Goal: Complete application form

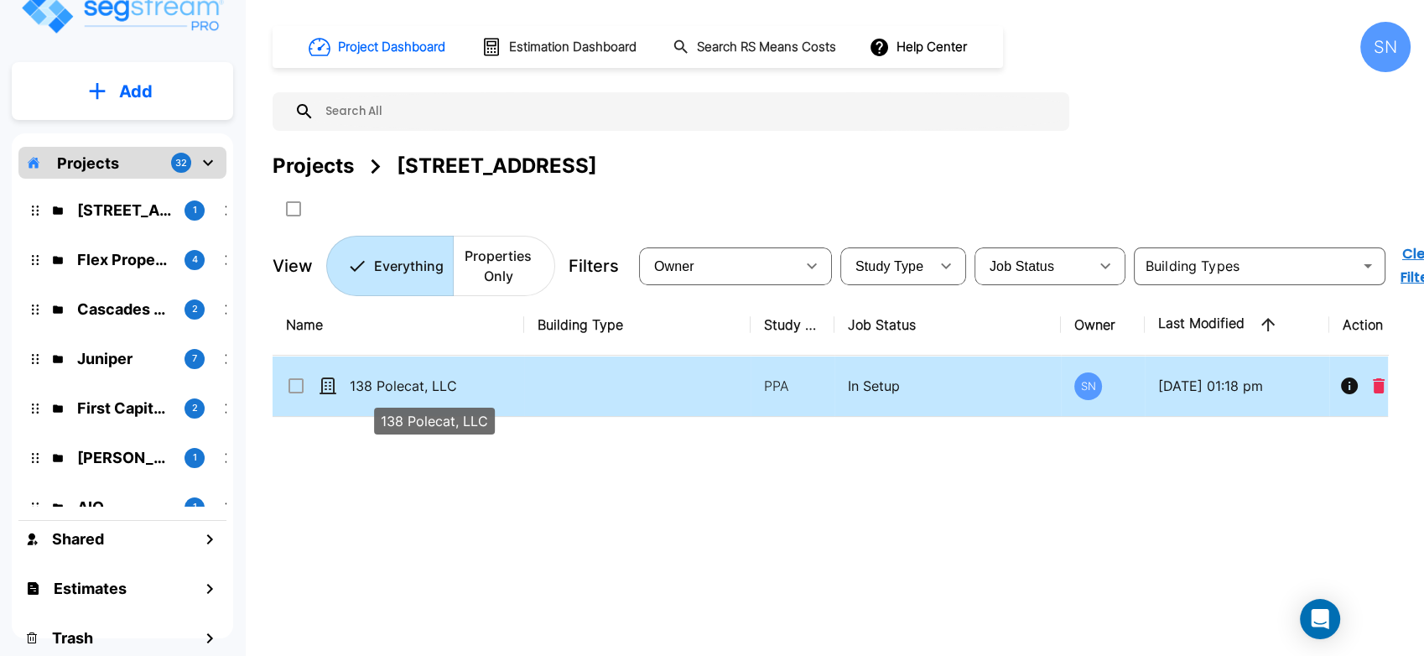
click at [416, 387] on p "138 Polecat, LLC" at bounding box center [434, 386] width 168 height 20
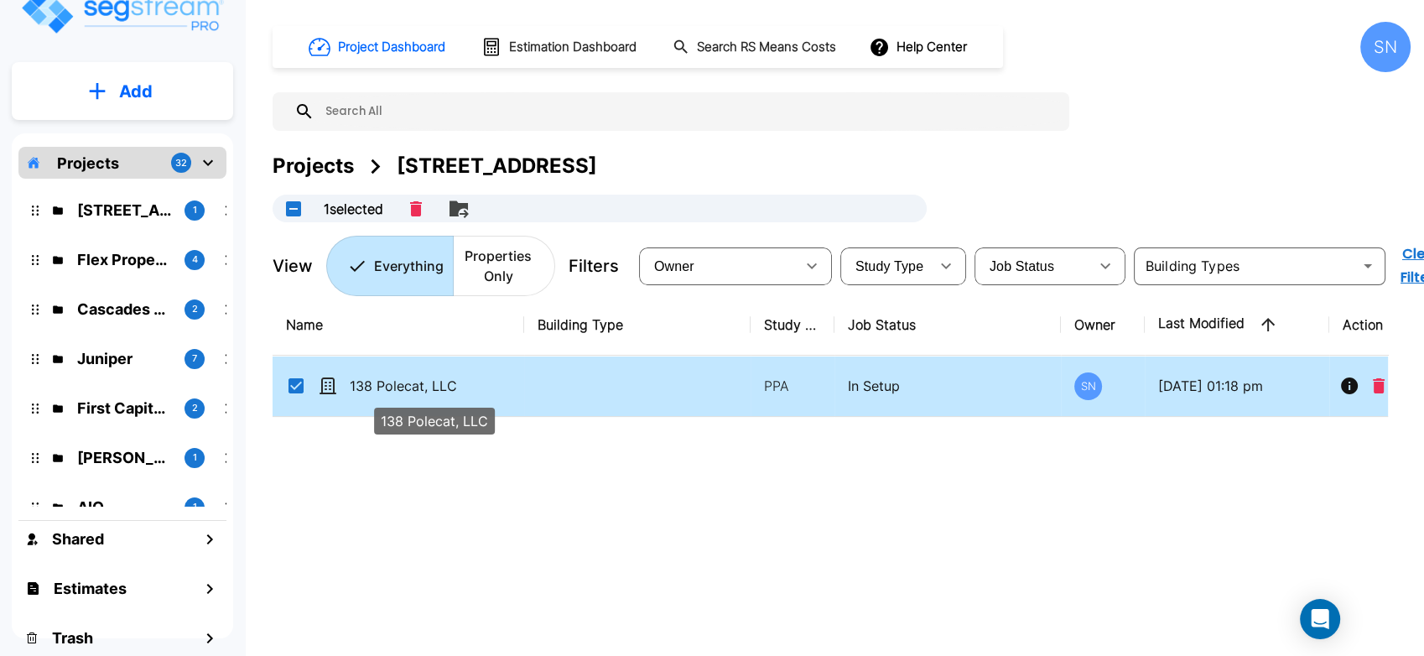
click at [416, 387] on p "138 Polecat, LLC" at bounding box center [434, 386] width 168 height 20
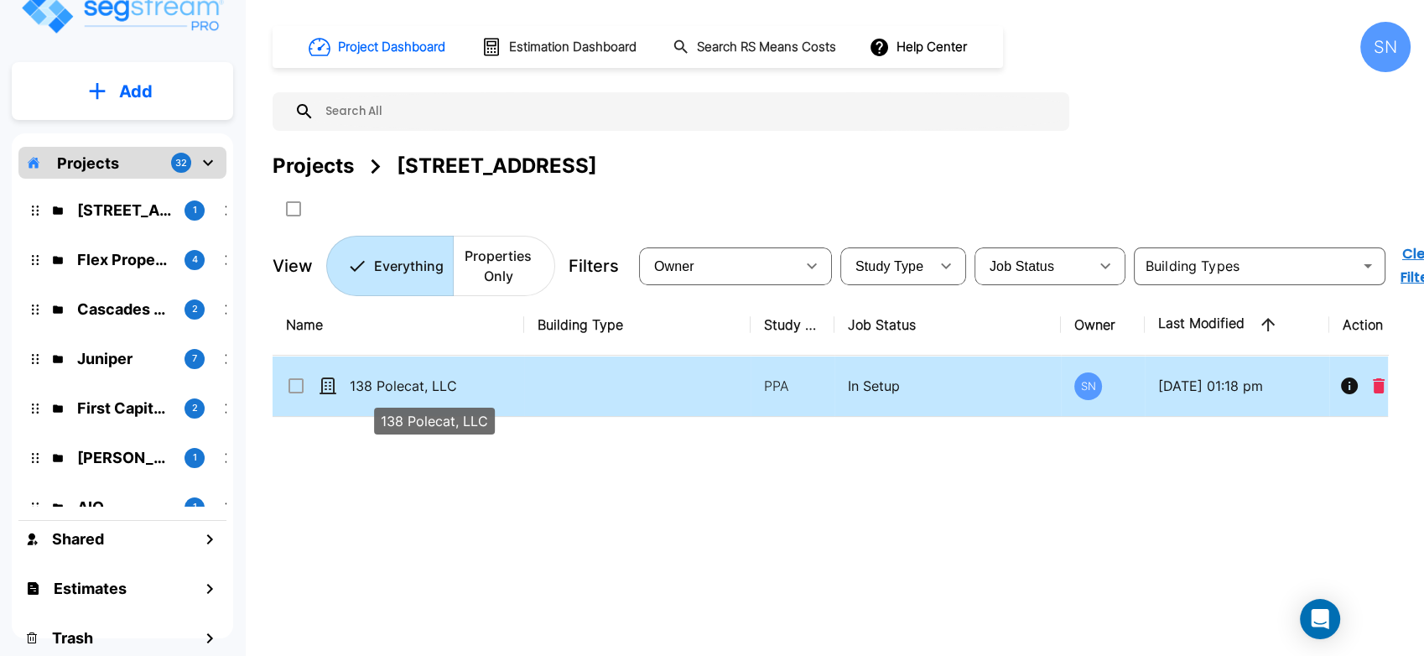
click at [416, 387] on p "138 Polecat, LLC" at bounding box center [434, 386] width 168 height 20
checkbox input "true"
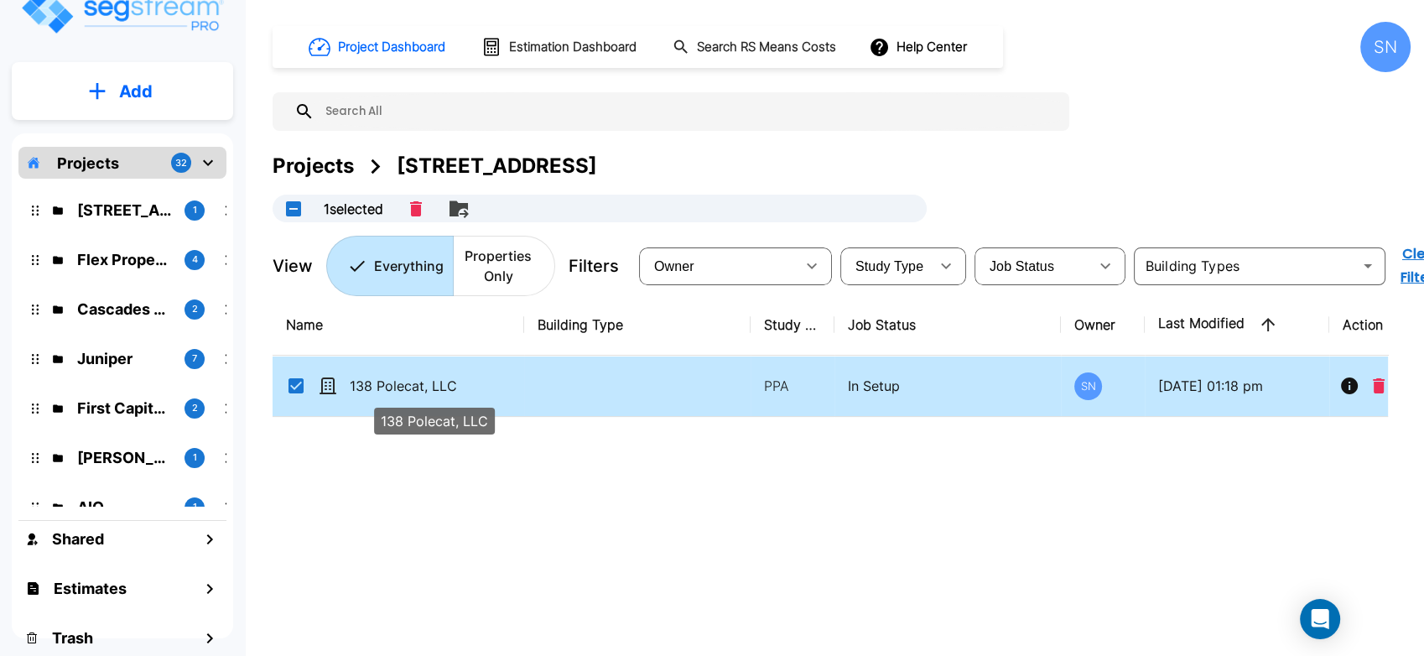
click at [416, 387] on p "138 Polecat, LLC" at bounding box center [434, 386] width 168 height 20
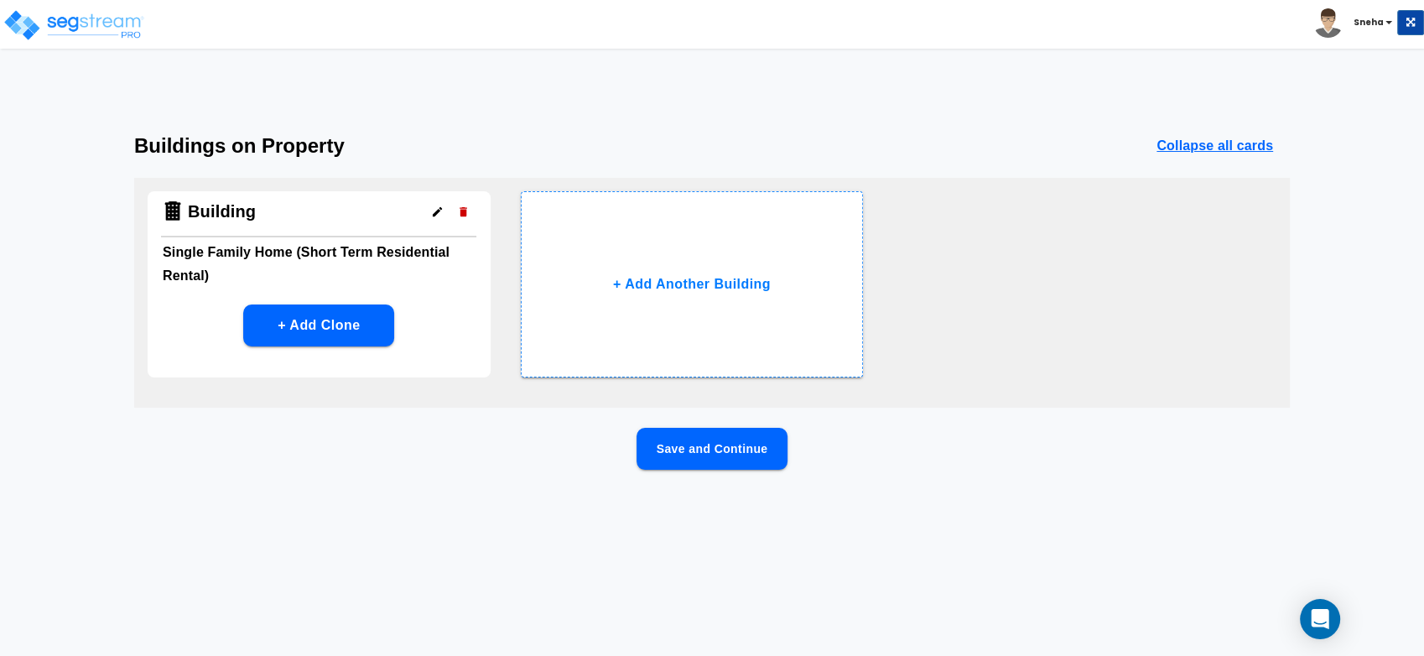
click at [715, 445] on button "Save and Continue" at bounding box center [711, 449] width 151 height 42
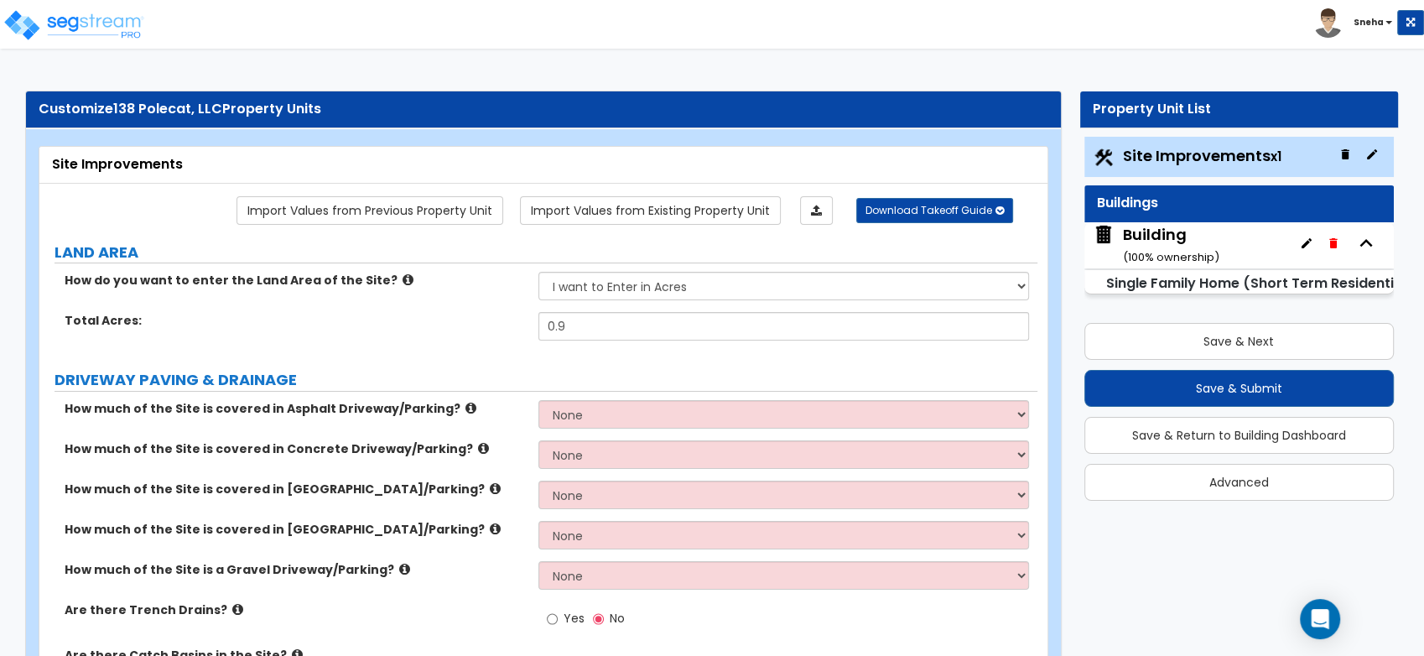
click at [714, 432] on div "How much of the Site is covered in Asphalt Driveway/Parking? None I want to Ent…" at bounding box center [538, 420] width 998 height 40
click at [1131, 231] on div "Building ( 100 % ownership)" at bounding box center [1171, 245] width 96 height 43
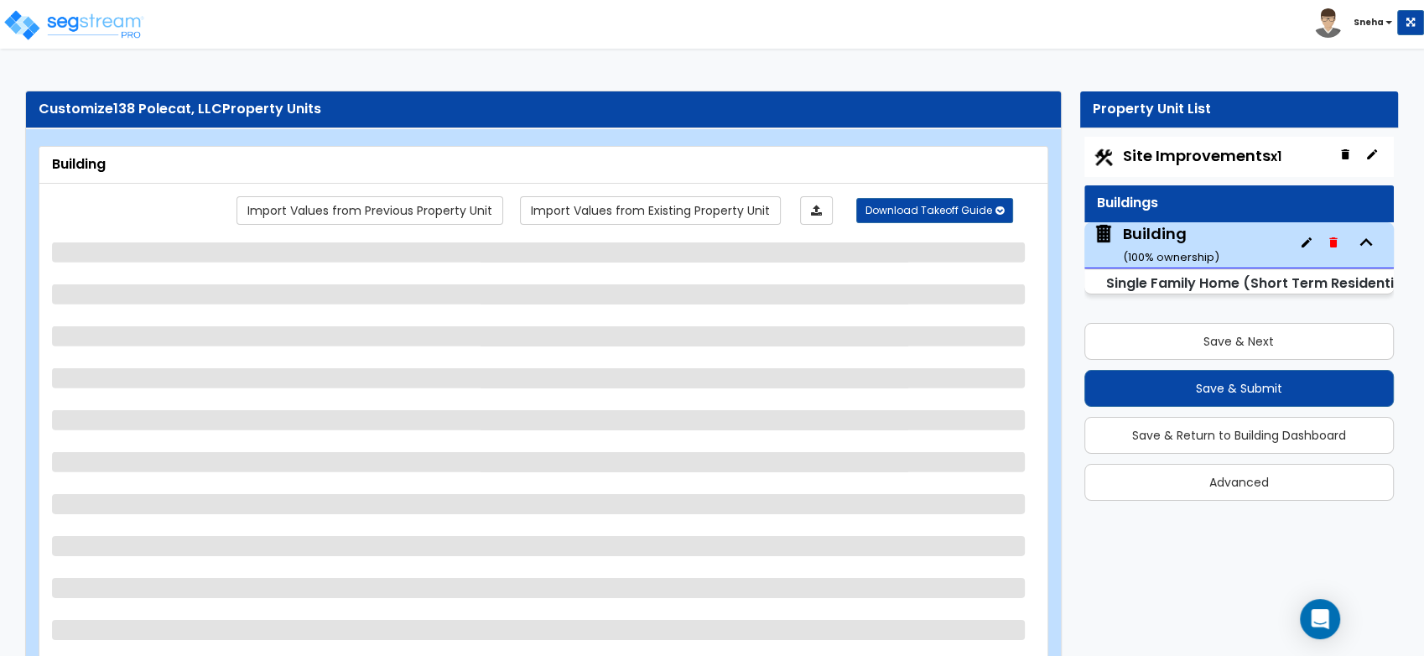
select select "2"
select select "7"
select select "3"
select select "8"
select select "2"
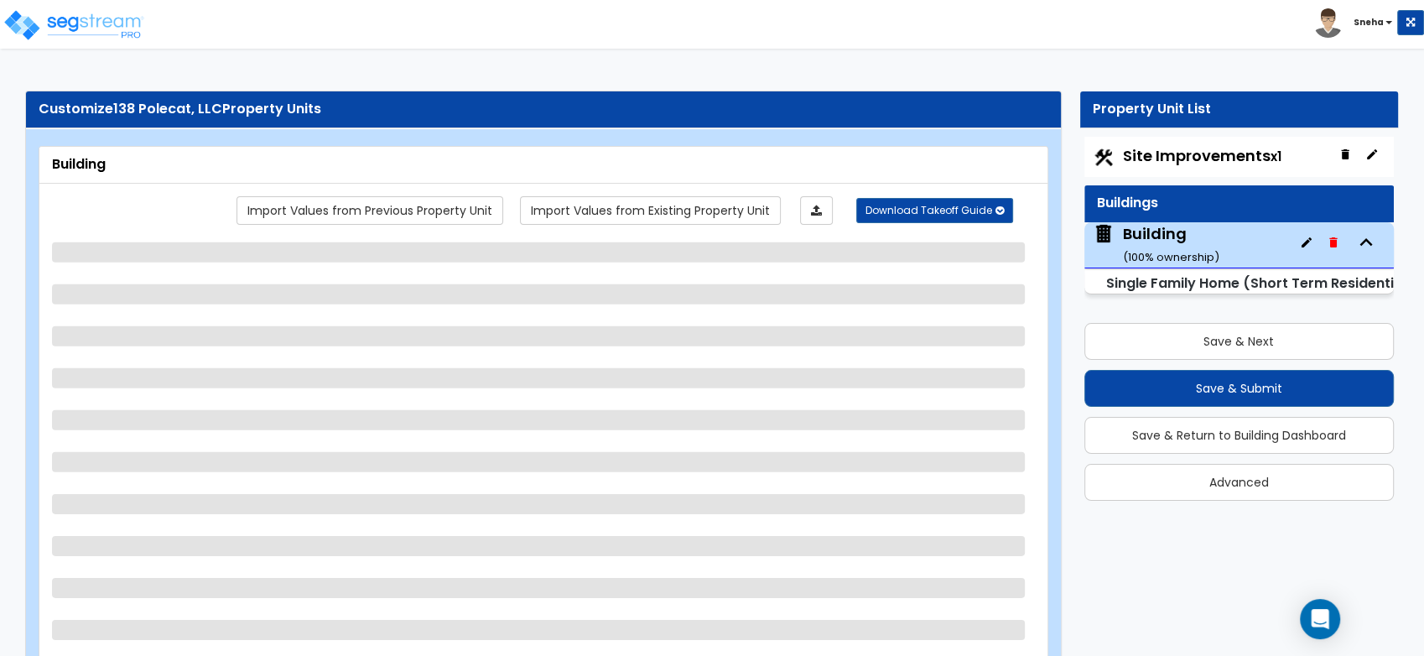
select select "1"
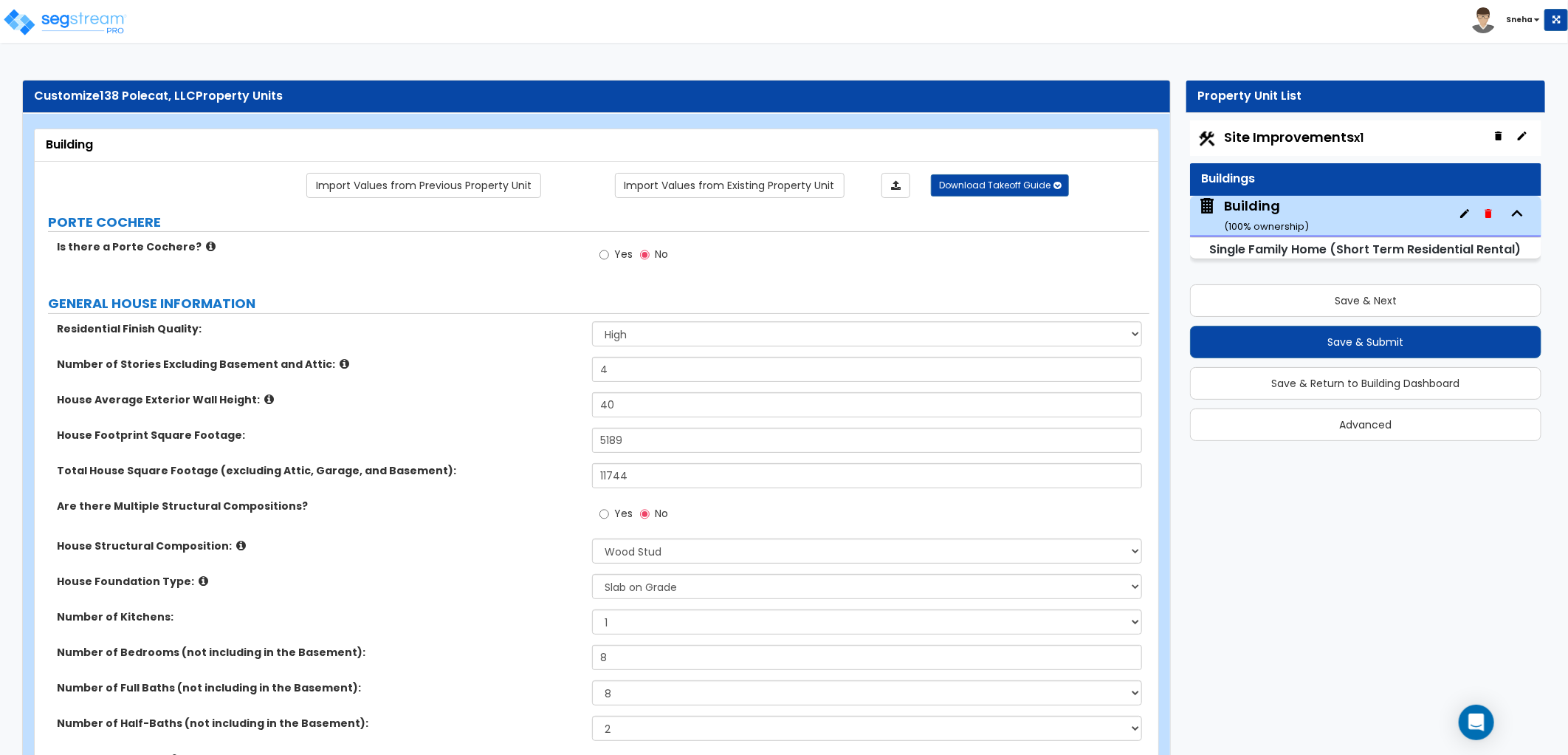
click at [691, 263] on div "Yes No" at bounding box center [870, 259] width 557 height 40
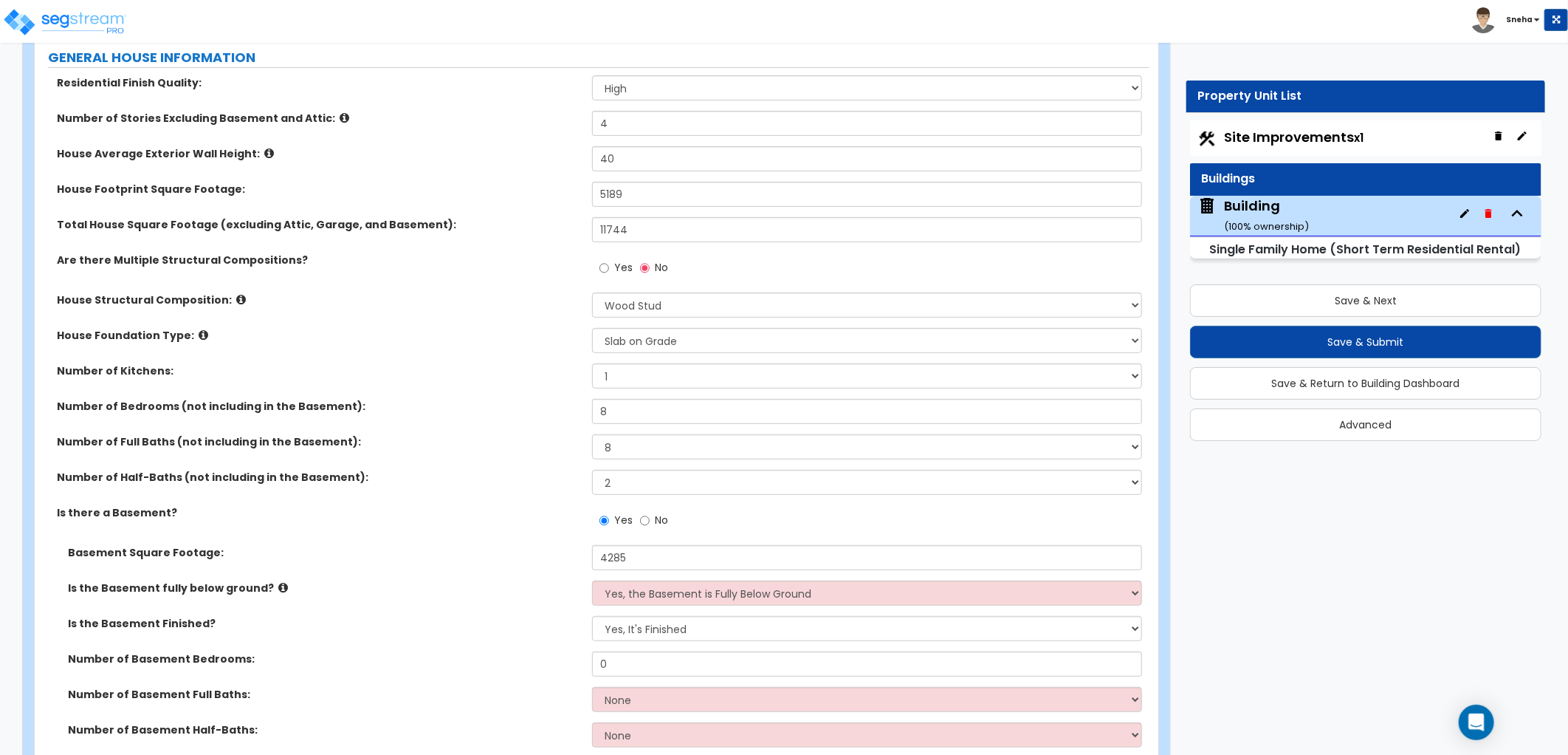
scroll to position [492, 0]
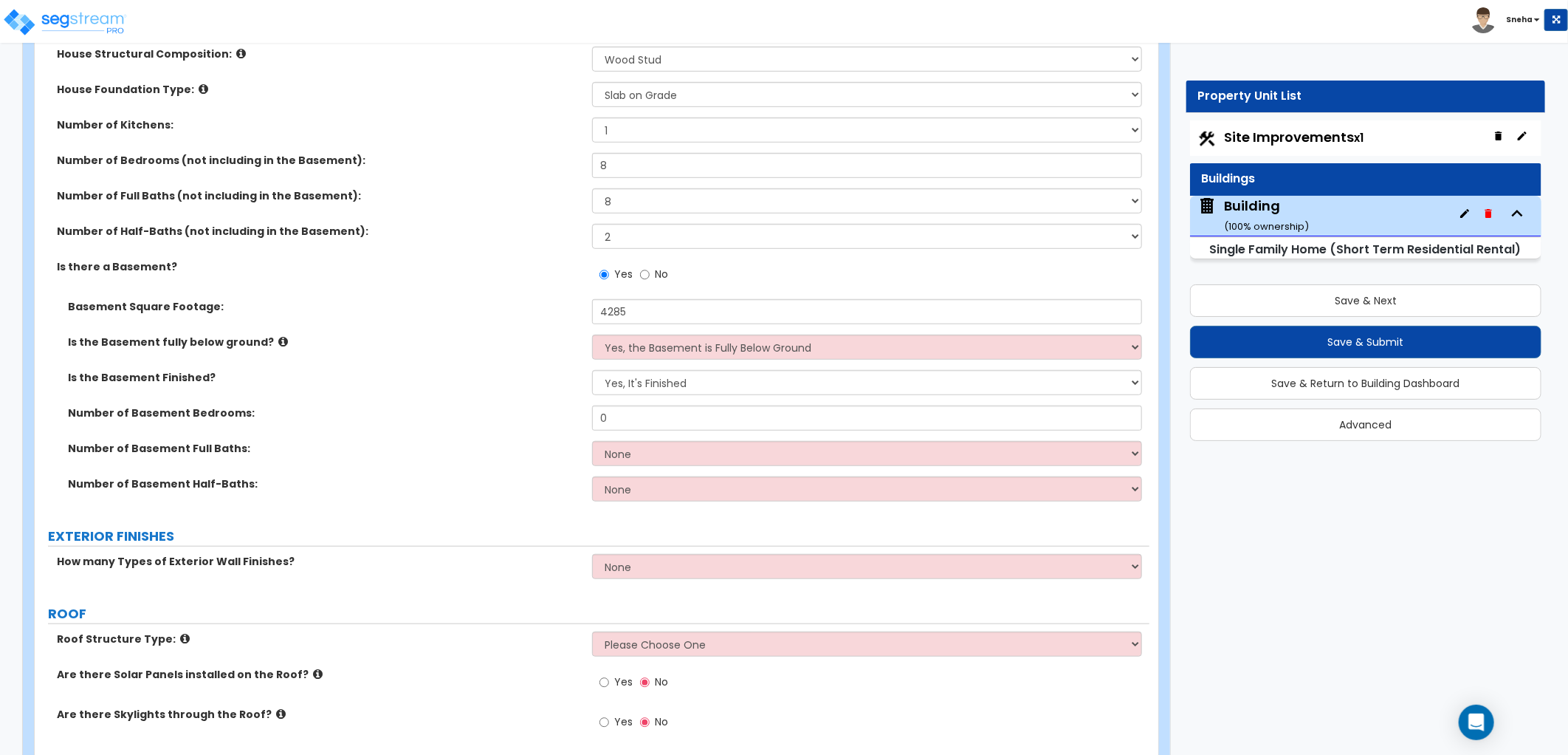
click at [355, 298] on div "Is there a Basement? Yes No" at bounding box center [592, 278] width 1115 height 40
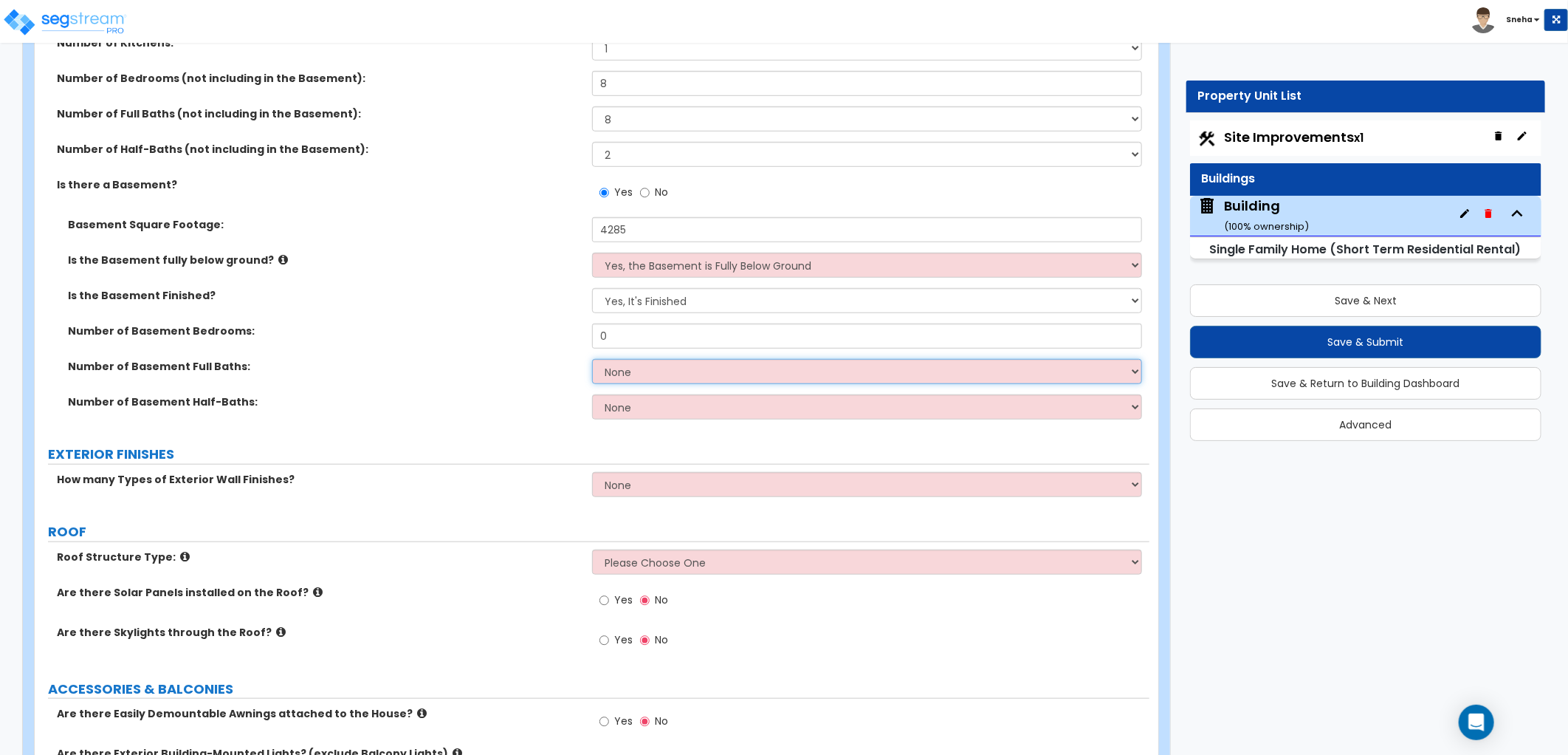
click at [632, 370] on select "None 1 2 3" at bounding box center [866, 372] width 550 height 26
select select "2"
click at [592, 359] on select "None 1 2 3" at bounding box center [866, 372] width 550 height 26
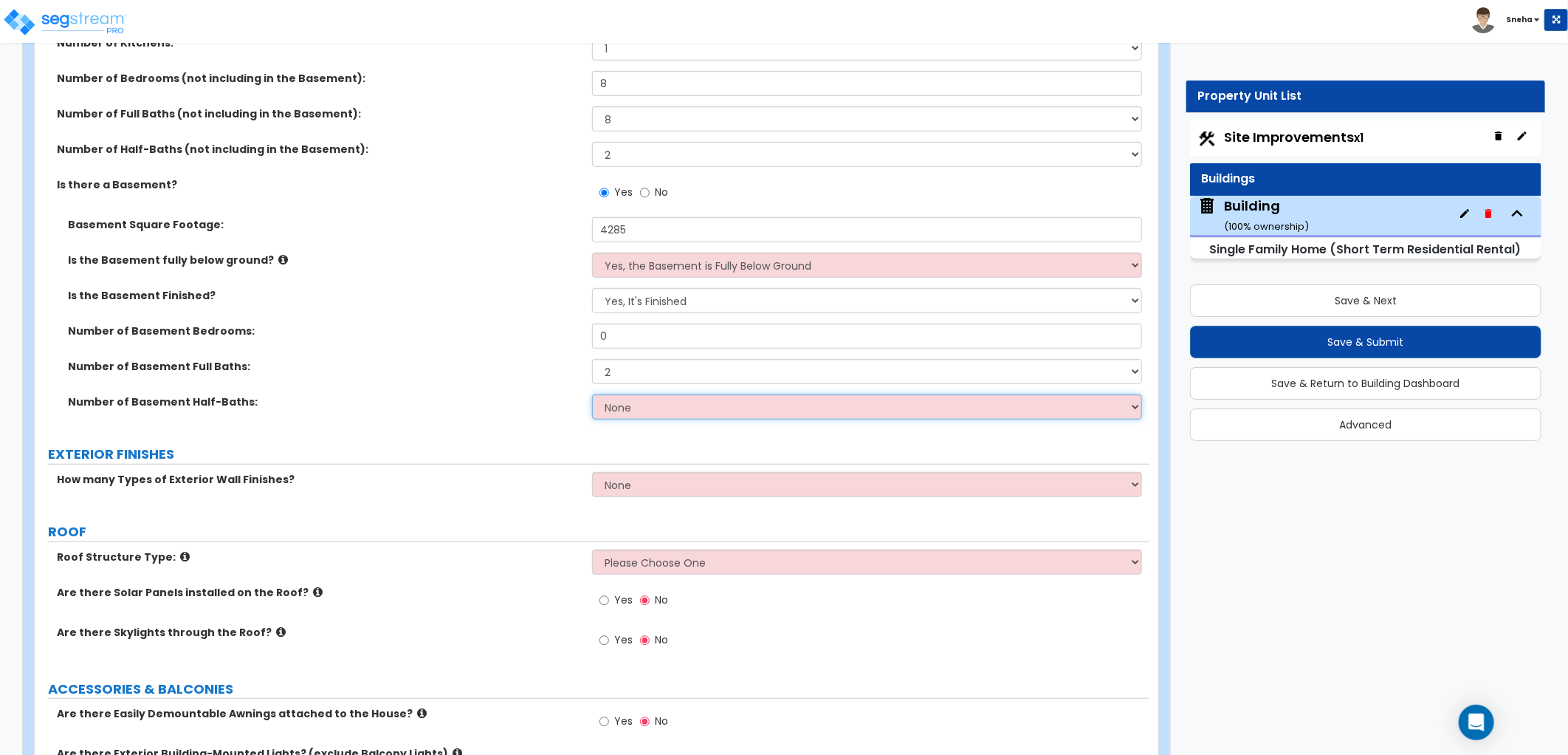
click at [631, 400] on select "None 1 2 3" at bounding box center [866, 407] width 550 height 26
select select "1"
click at [592, 395] on select "None 1 2 3" at bounding box center [866, 407] width 550 height 26
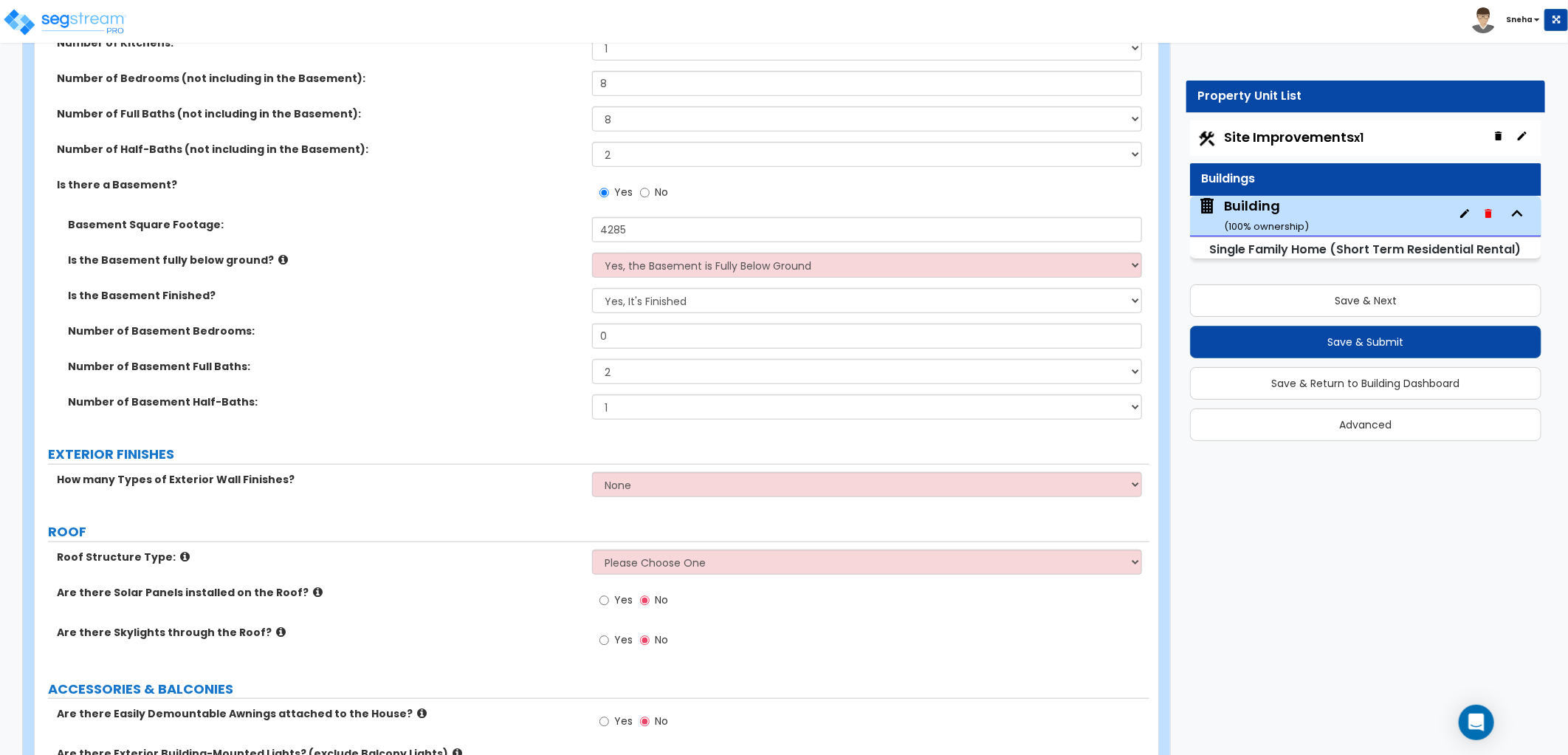
click at [433, 496] on div "How many Types of Exterior Wall Finishes? None 1 2 3" at bounding box center [592, 490] width 1115 height 35
click at [651, 492] on select "None 1 2 3" at bounding box center [866, 485] width 550 height 26
select select "2"
click at [592, 472] on select "None 1 2 3" at bounding box center [866, 485] width 550 height 26
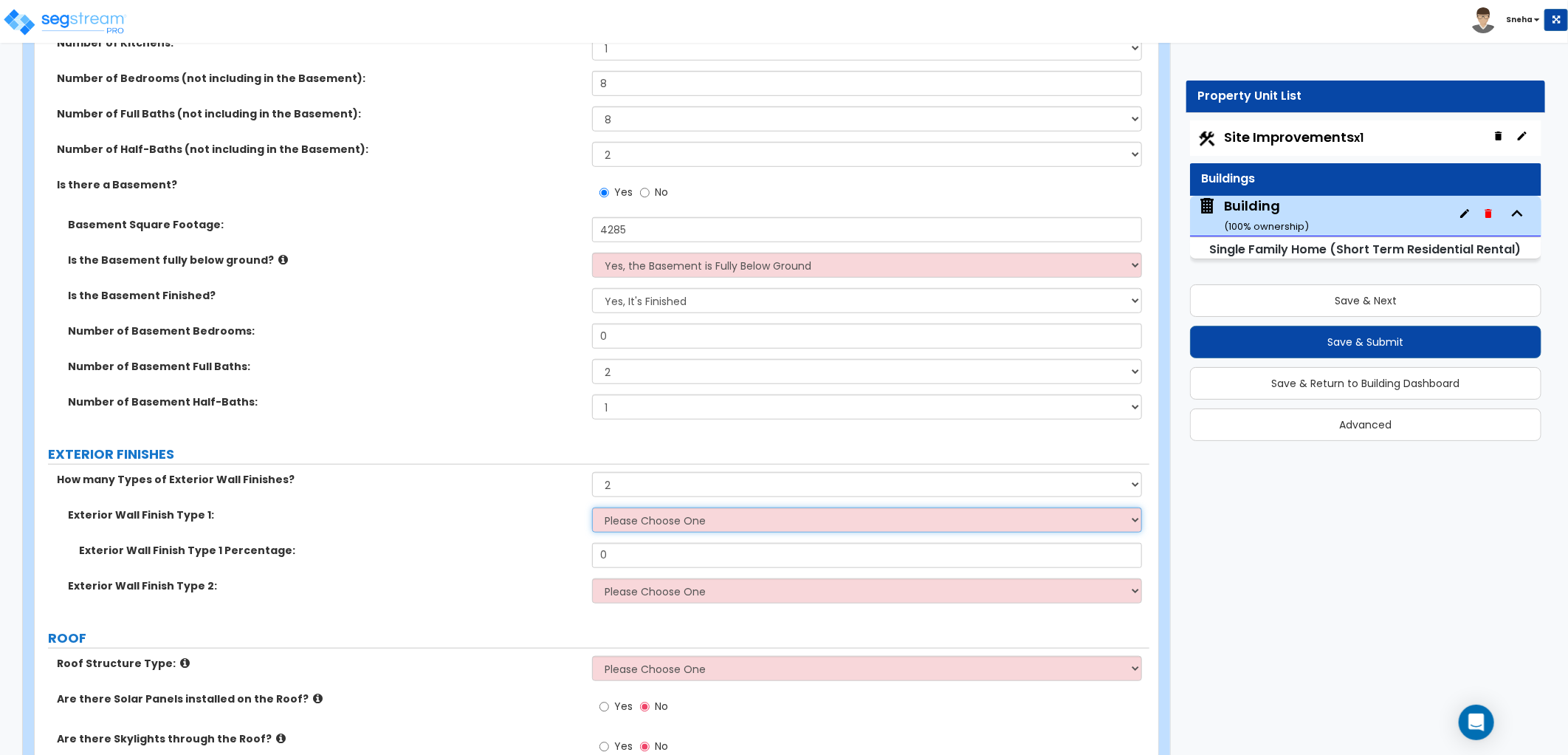
click at [656, 521] on select "Please Choose One No Finish/Shared Wall No Wall Brick Finish Stone Finish Wood …" at bounding box center [866, 520] width 550 height 26
select select "4"
click at [592, 507] on select "Please Choose One No Finish/Shared Wall No Wall Brick Finish Stone Finish Wood …" at bounding box center [866, 520] width 550 height 26
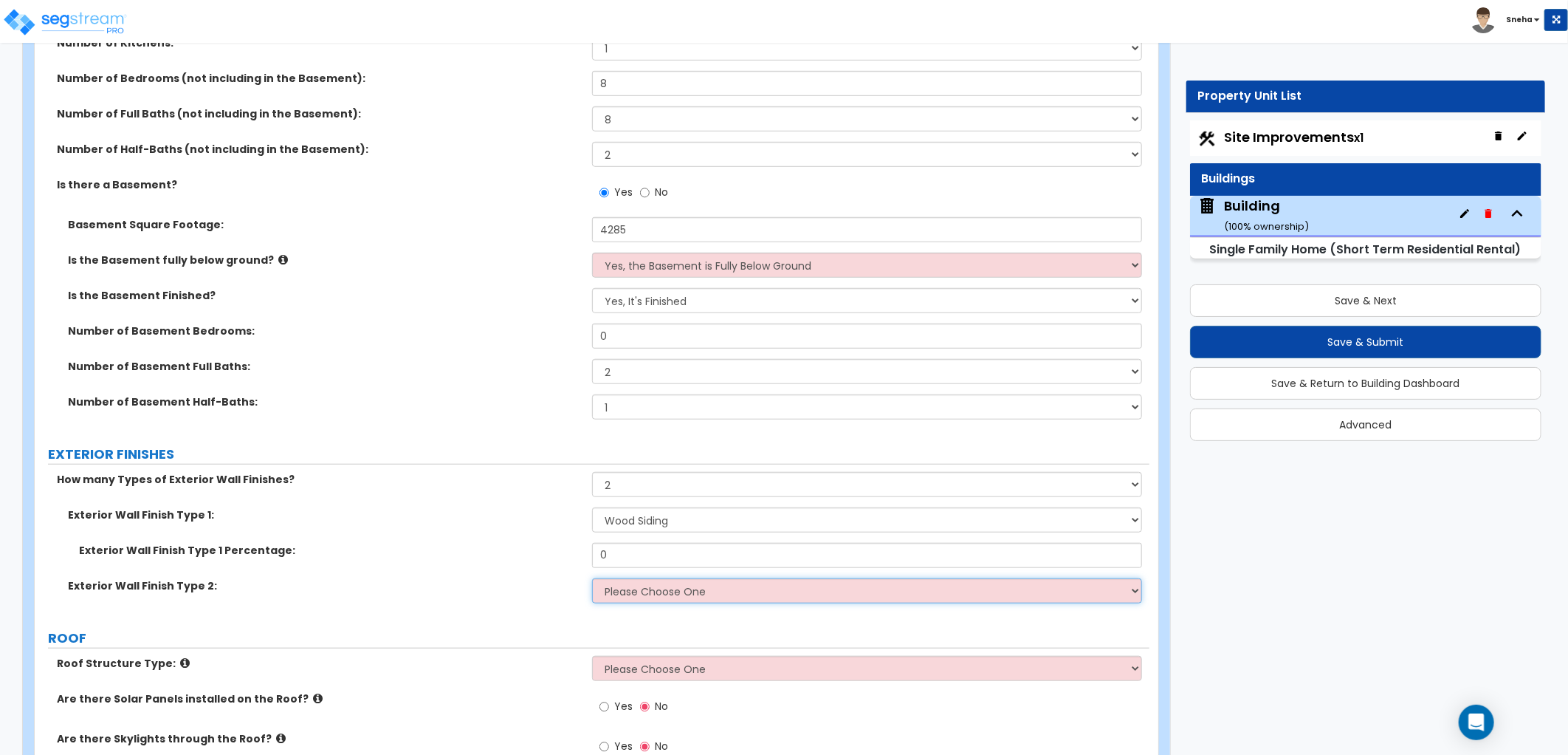
click at [674, 577] on select "Please Choose One No Finish/Shared Wall No Wall Brick Finish Stone Finish Wood …" at bounding box center [866, 591] width 550 height 26
select select "3"
click at [592, 577] on select "Please Choose One No Finish/Shared Wall No Wall Brick Finish Stone Finish Wood …" at bounding box center [866, 591] width 550 height 26
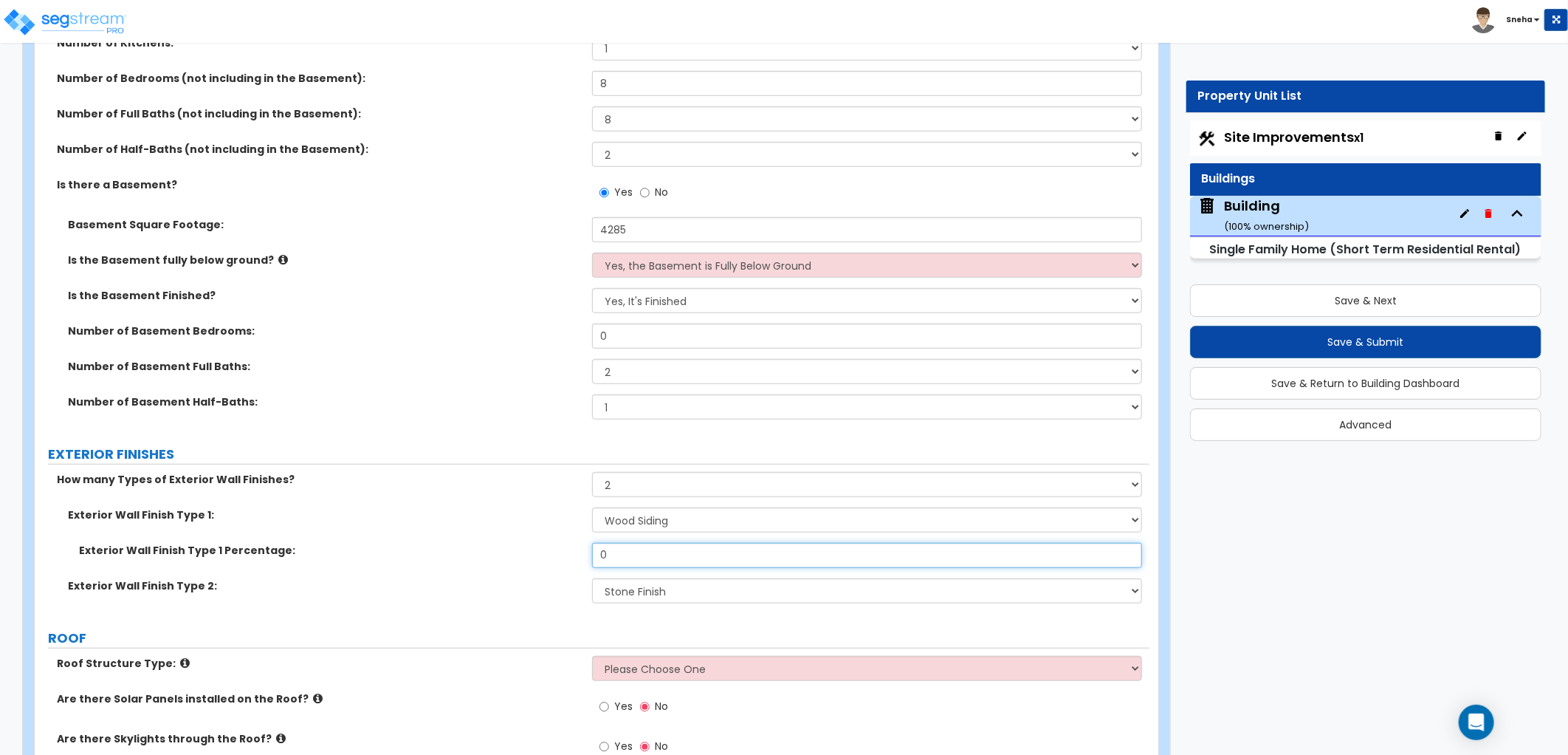
drag, startPoint x: 599, startPoint y: 556, endPoint x: 589, endPoint y: 557, distance: 10.0
click at [589, 557] on div "Exterior Wall Finish Type 1 Percentage: 0" at bounding box center [592, 560] width 1115 height 35
type input "80"
click at [372, 536] on div "Exterior Wall Finish Type 1: Please Choose One No Finish/Shared Wall No Wall Br…" at bounding box center [592, 525] width 1115 height 35
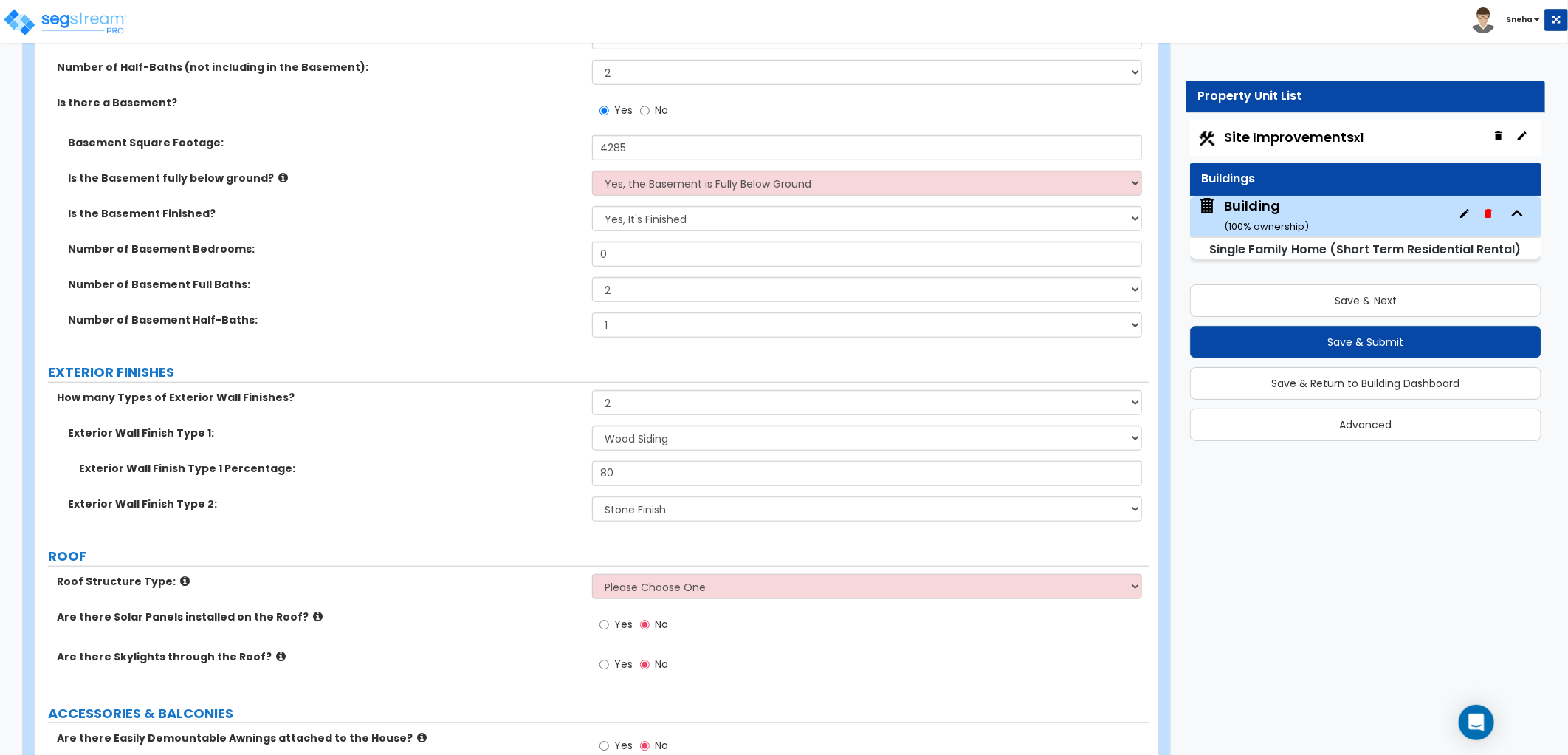
click at [496, 508] on label "Exterior Wall Finish Type 2:" at bounding box center [324, 503] width 513 height 15
click at [484, 507] on label "Exterior Wall Finish Type 2:" at bounding box center [324, 503] width 513 height 15
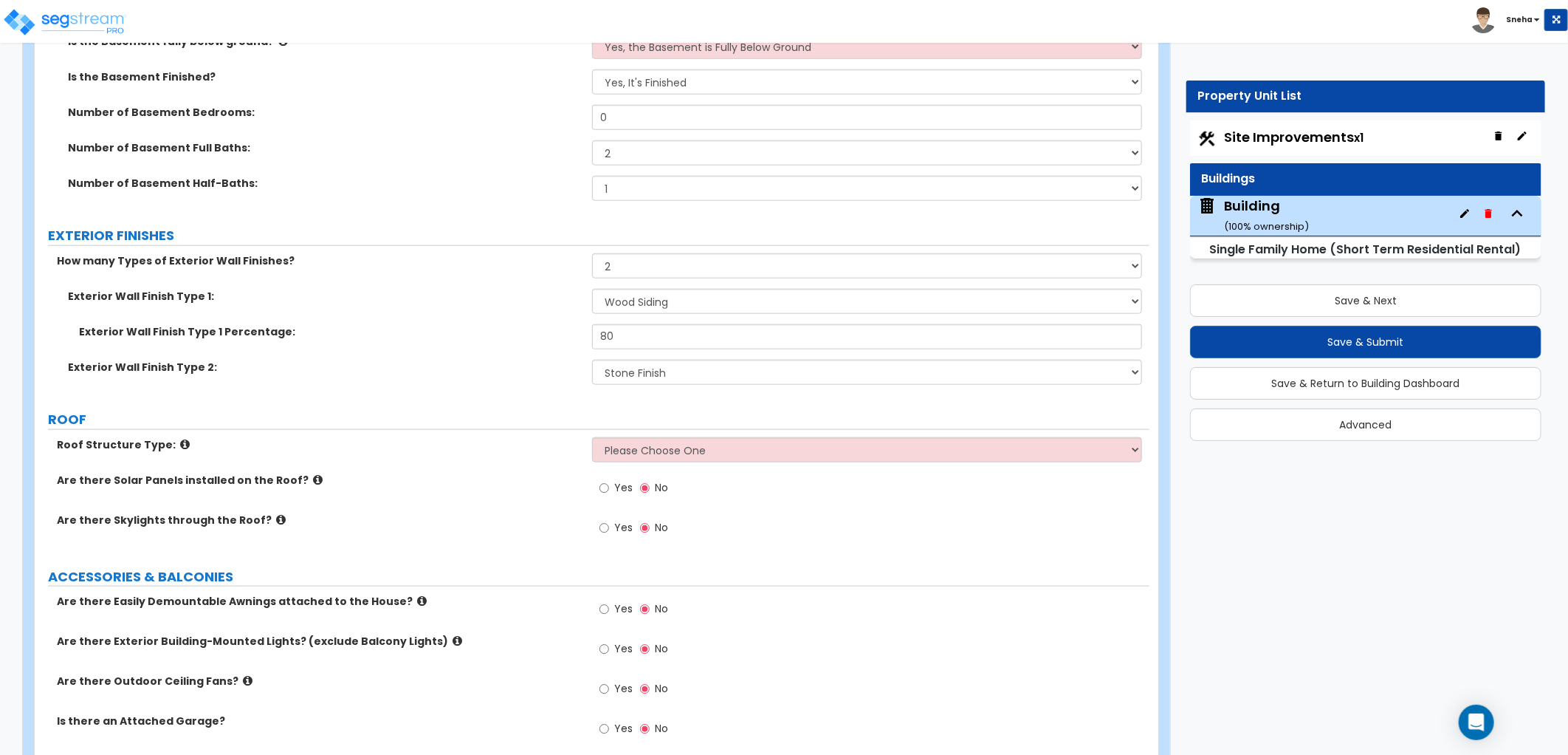
scroll to position [903, 0]
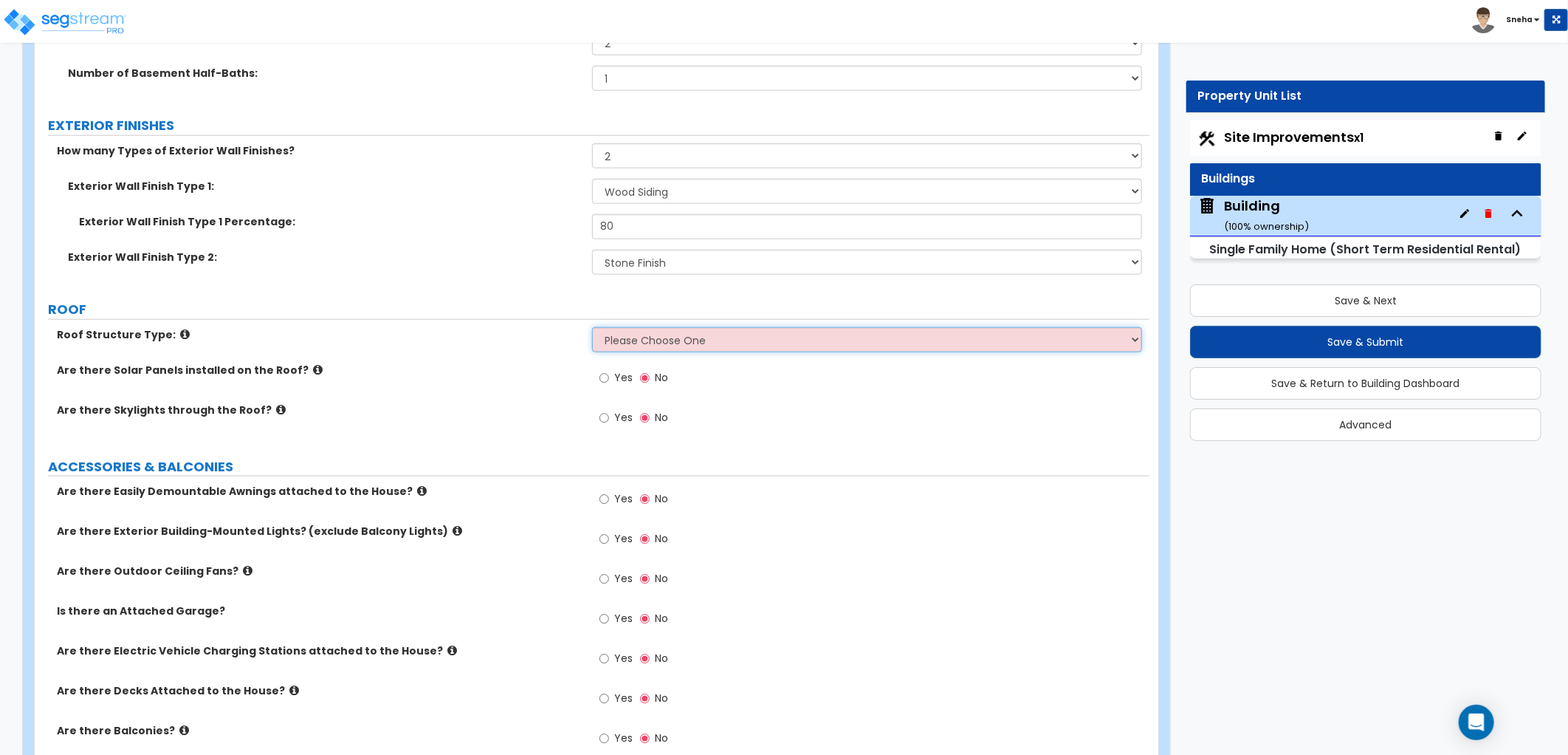
click at [633, 342] on select "Please Choose One Gable Roof Flat Roof Hybrid Gable & Flat Roof" at bounding box center [866, 339] width 550 height 26
select select "1"
click at [592, 327] on select "Please Choose One Gable Roof Flat Roof Hybrid Gable & Flat Roof" at bounding box center [866, 339] width 550 height 26
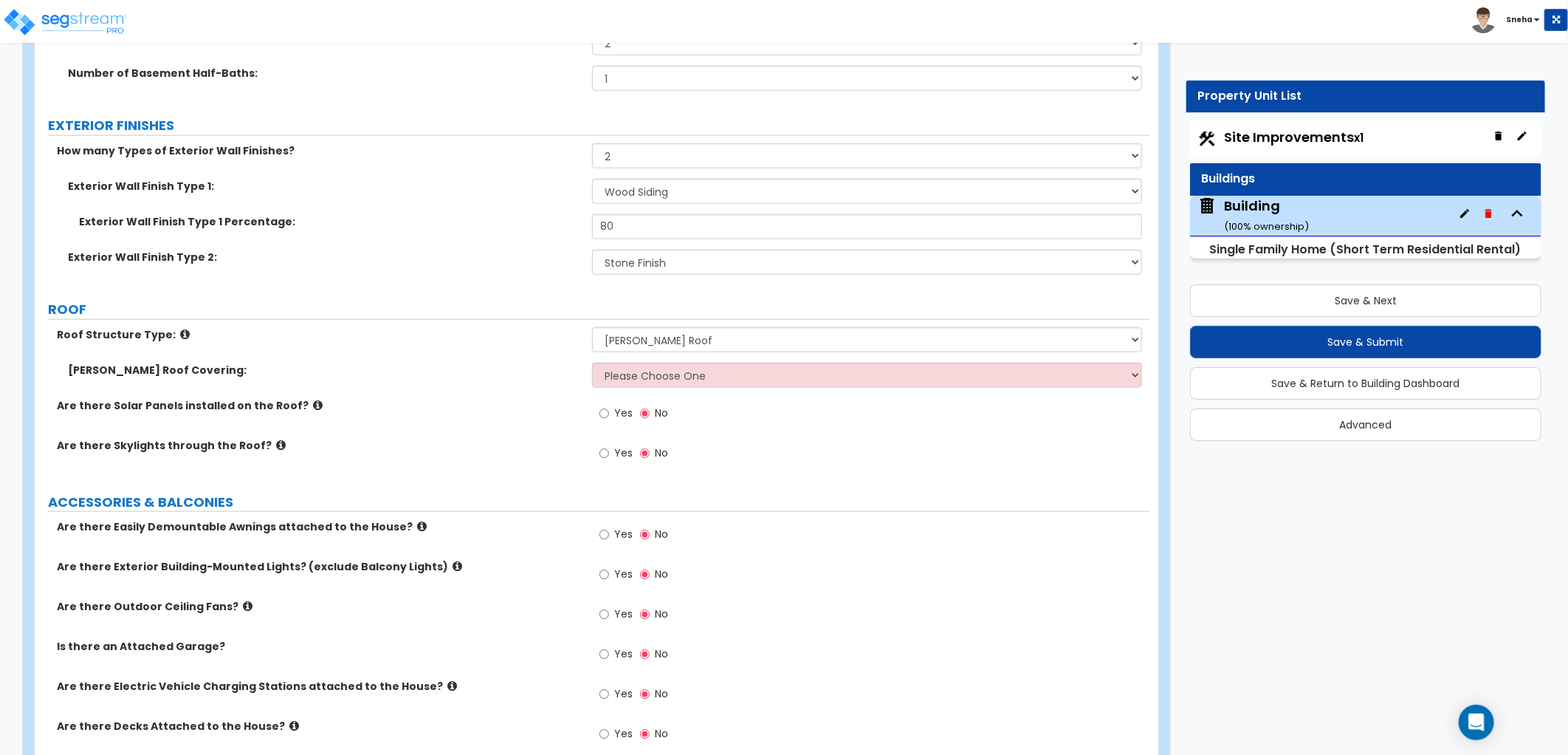
click at [810, 434] on div "Yes No" at bounding box center [870, 418] width 557 height 40
click at [755, 379] on select "Please Choose One Asphalt Shingle Clay Tile Wood Shingle Metal Shingle Standing…" at bounding box center [866, 375] width 550 height 26
select select "3"
click at [592, 363] on select "Please Choose One Asphalt Shingle Clay Tile Wood Shingle Metal Shingle Standing…" at bounding box center [866, 375] width 550 height 26
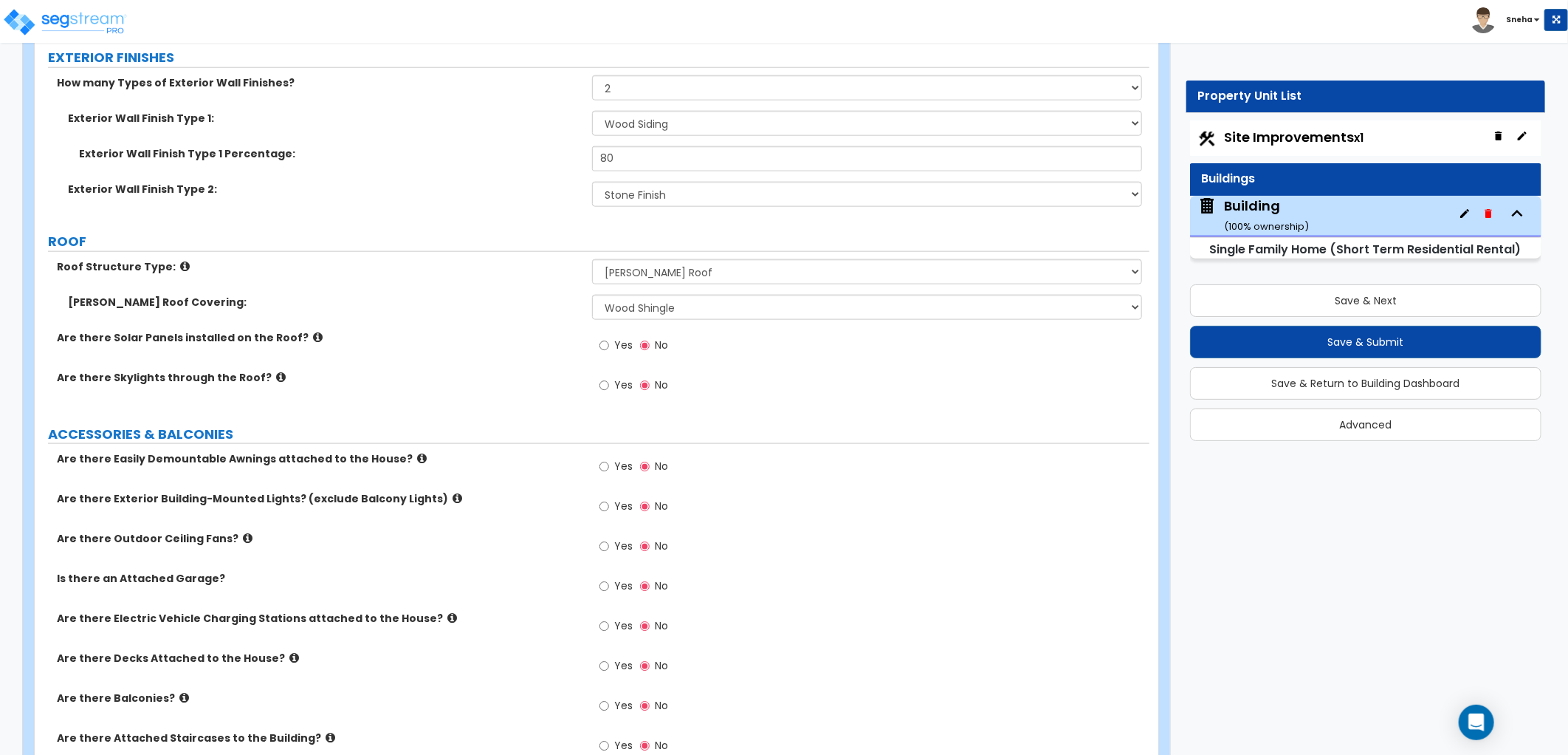
scroll to position [1067, 0]
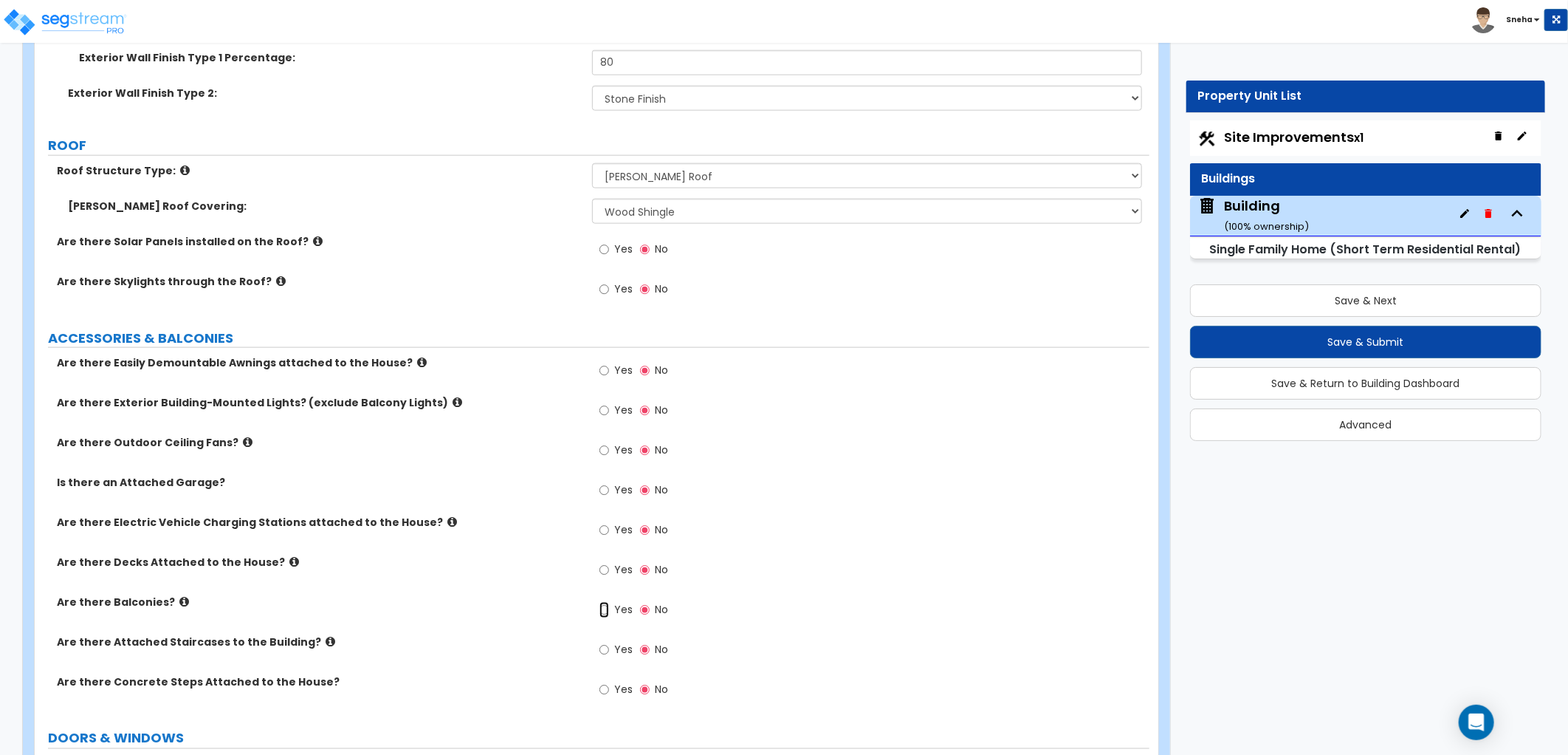
click at [603, 577] on input "Yes" at bounding box center [604, 610] width 10 height 16
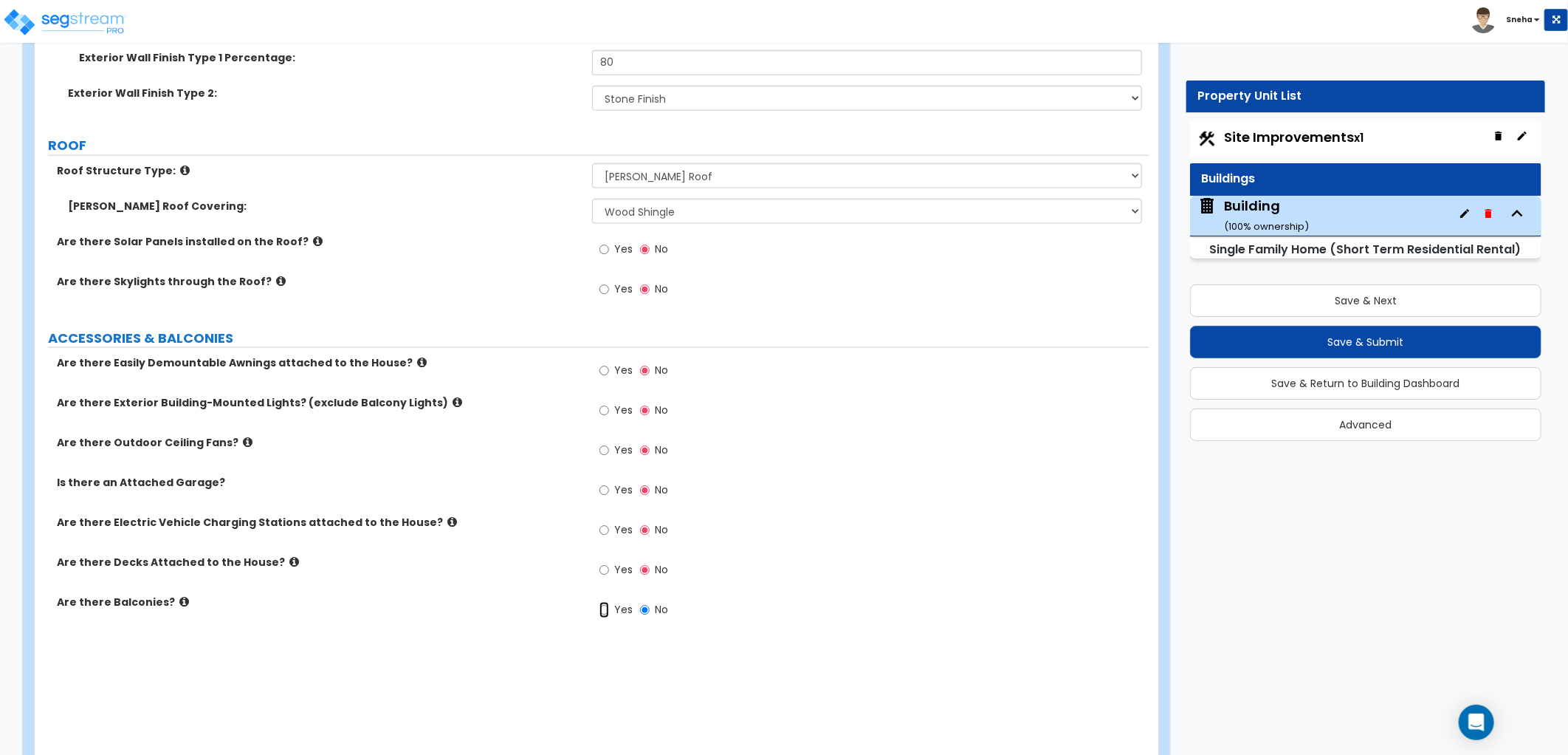
radio input "true"
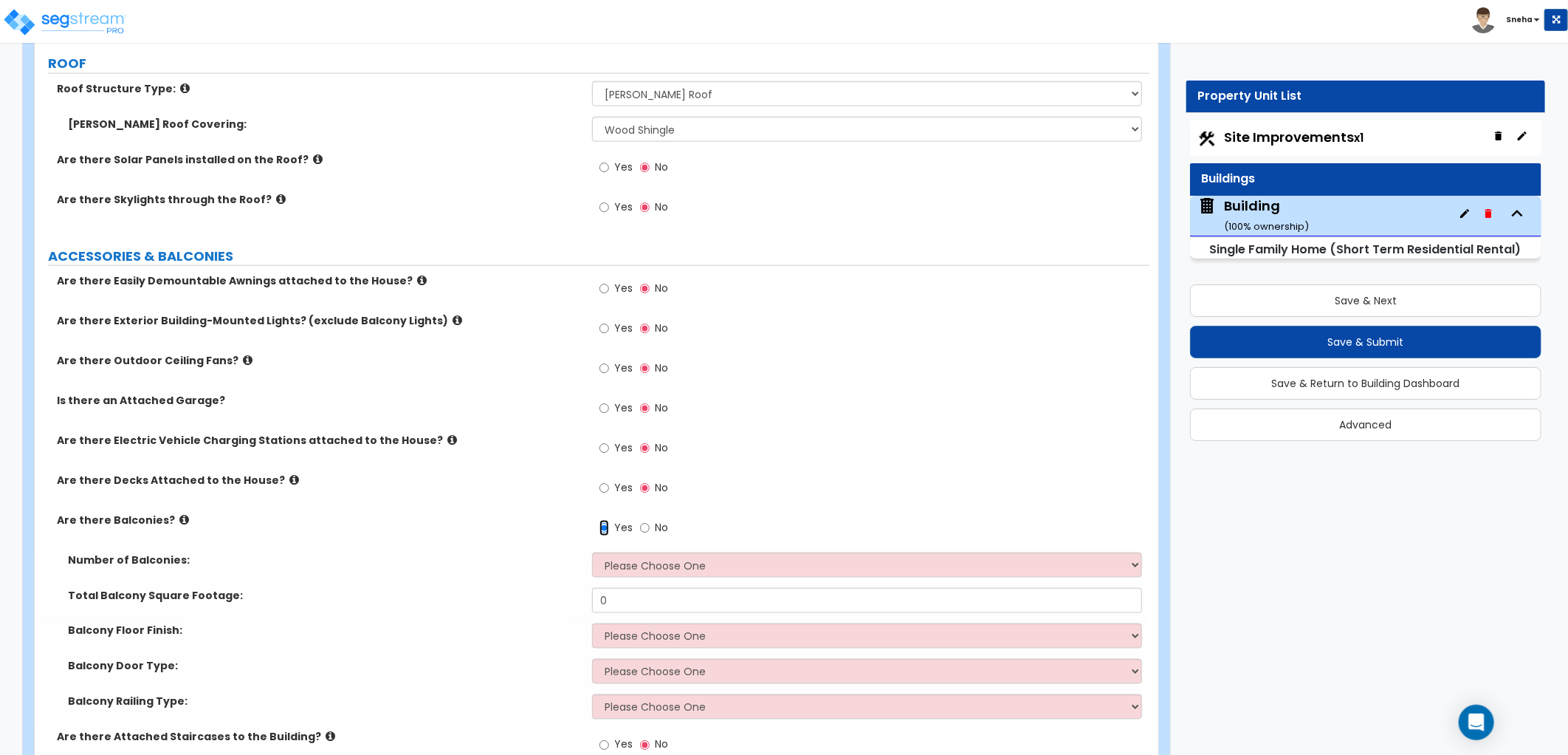
scroll to position [1395, 0]
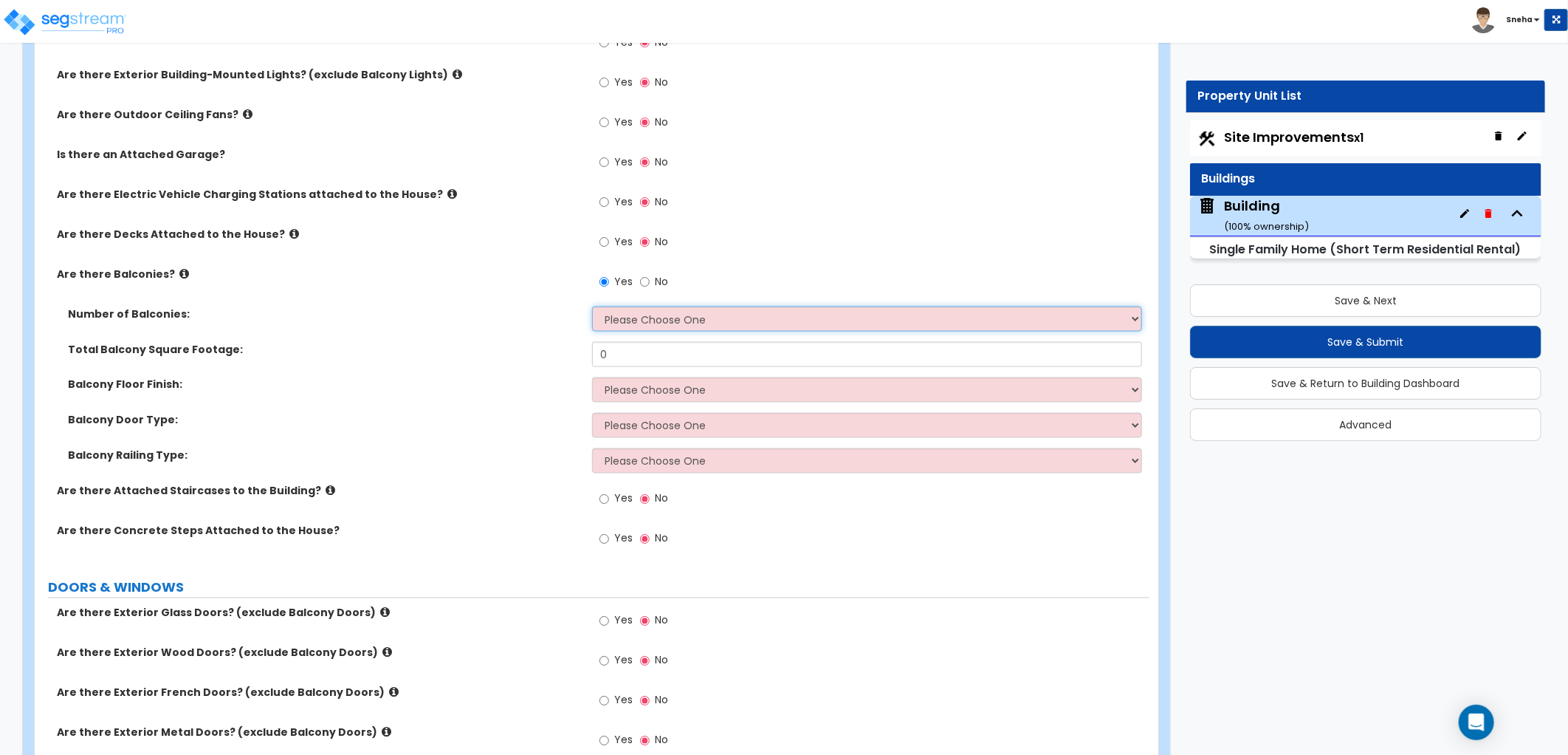
click at [615, 321] on select "Please Choose One 1 2 3 4 5" at bounding box center [866, 319] width 550 height 26
click at [592, 307] on select "Please Choose One 1 2 3 4 5" at bounding box center [866, 319] width 550 height 26
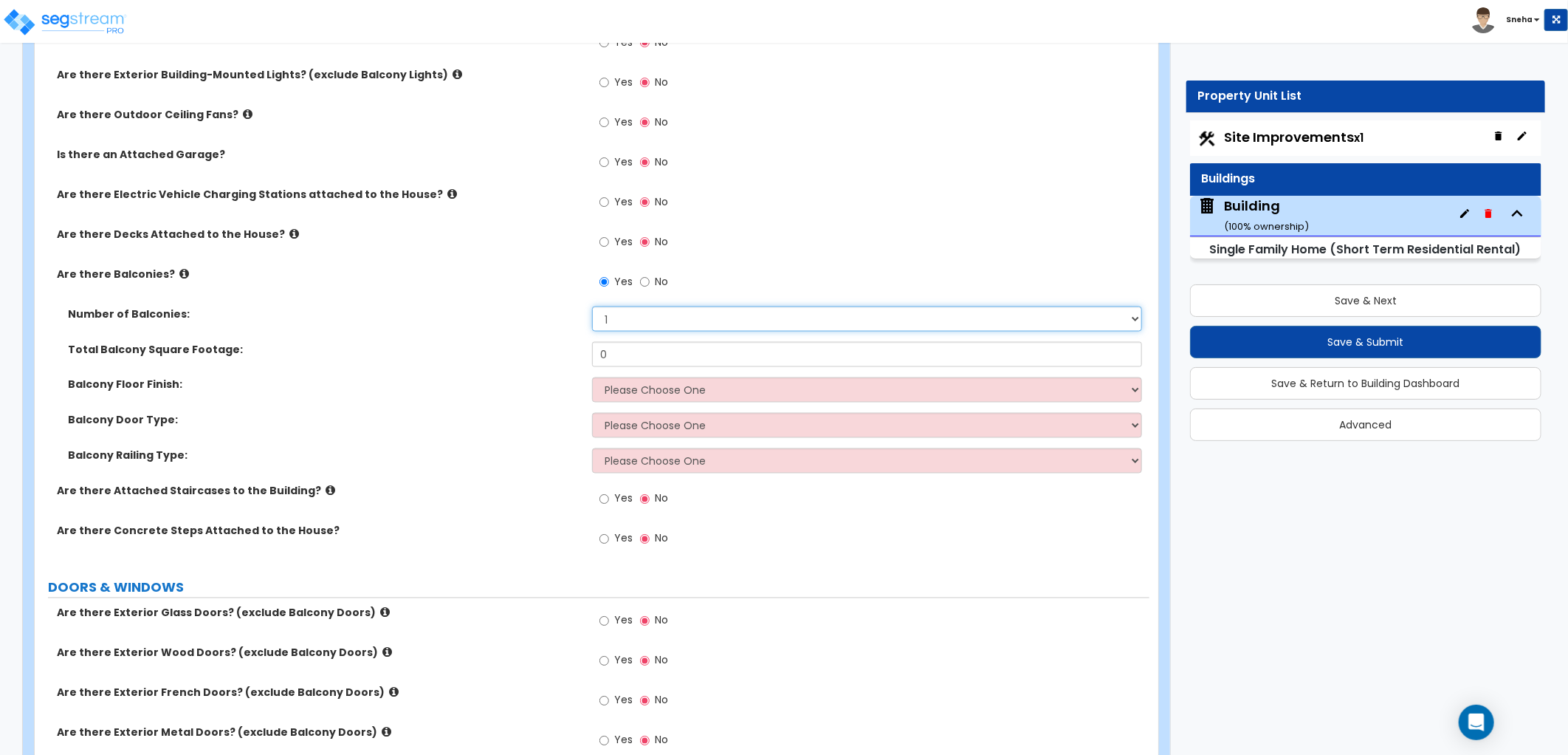
click at [640, 321] on select "Please Choose One 1 2 3 4 5" at bounding box center [866, 319] width 550 height 26
select select "2"
click at [592, 307] on select "Please Choose One 1 2 3 4 5" at bounding box center [866, 319] width 550 height 26
